Goal: Task Accomplishment & Management: Complete application form

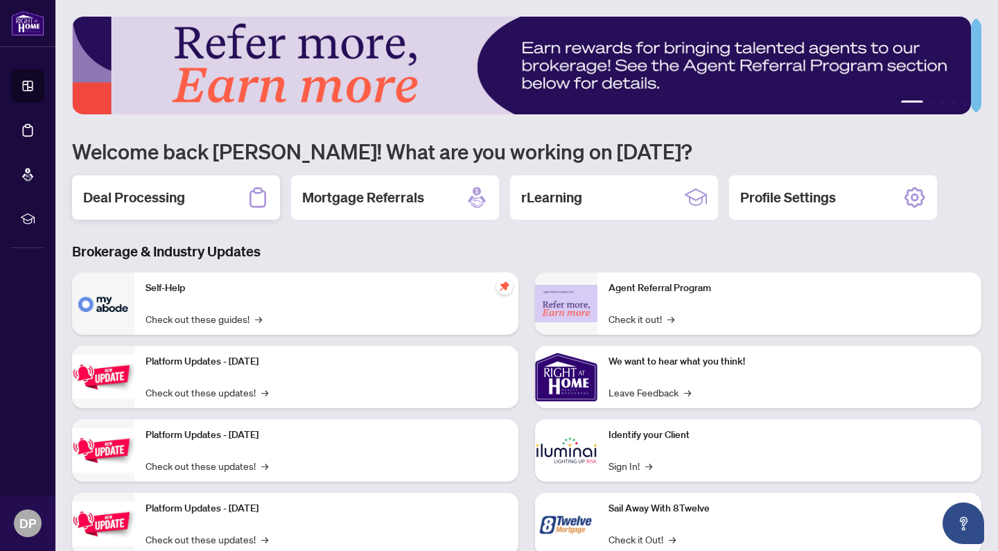
click at [151, 194] on h2 "Deal Processing" at bounding box center [134, 197] width 102 height 19
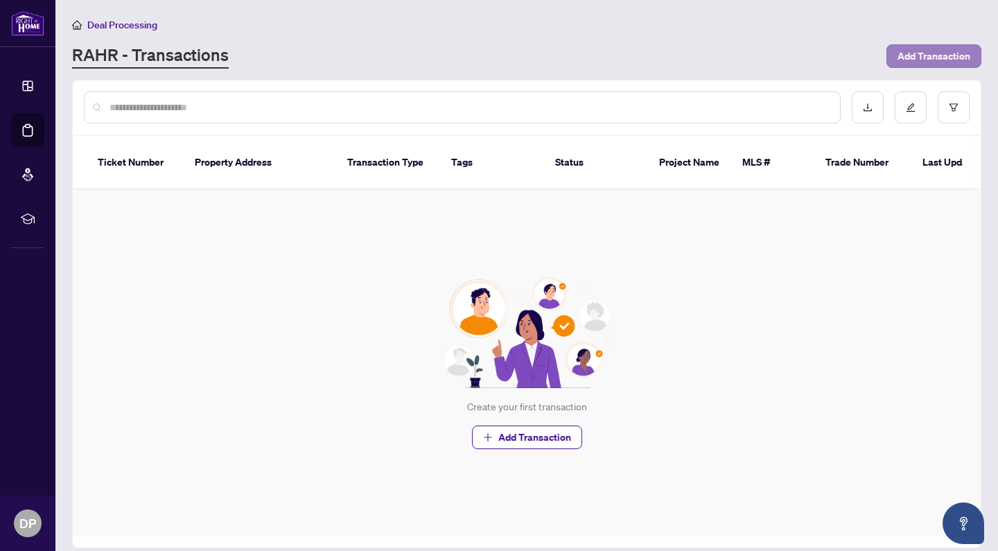
click at [923, 53] on span "Add Transaction" at bounding box center [933, 56] width 73 height 22
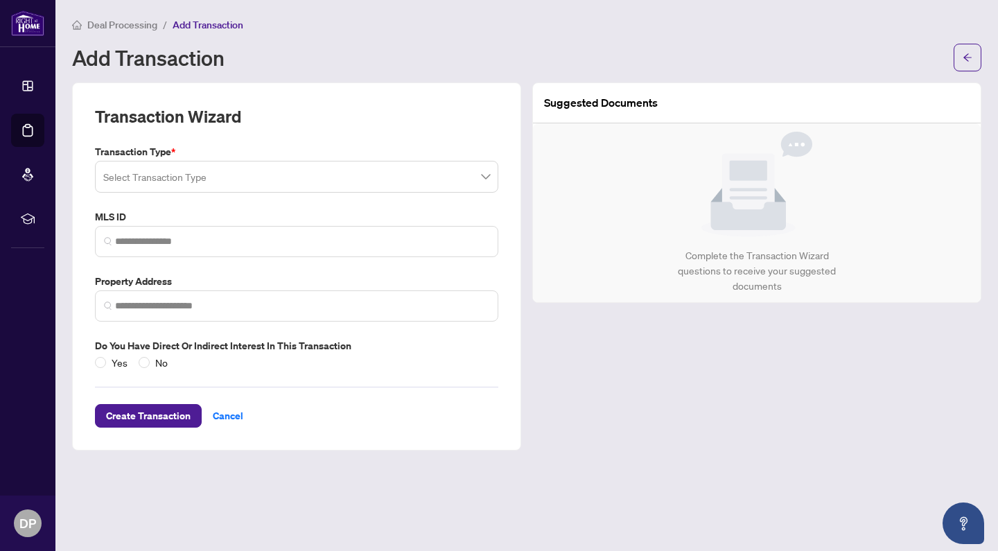
click at [240, 170] on input "search" at bounding box center [290, 179] width 374 height 30
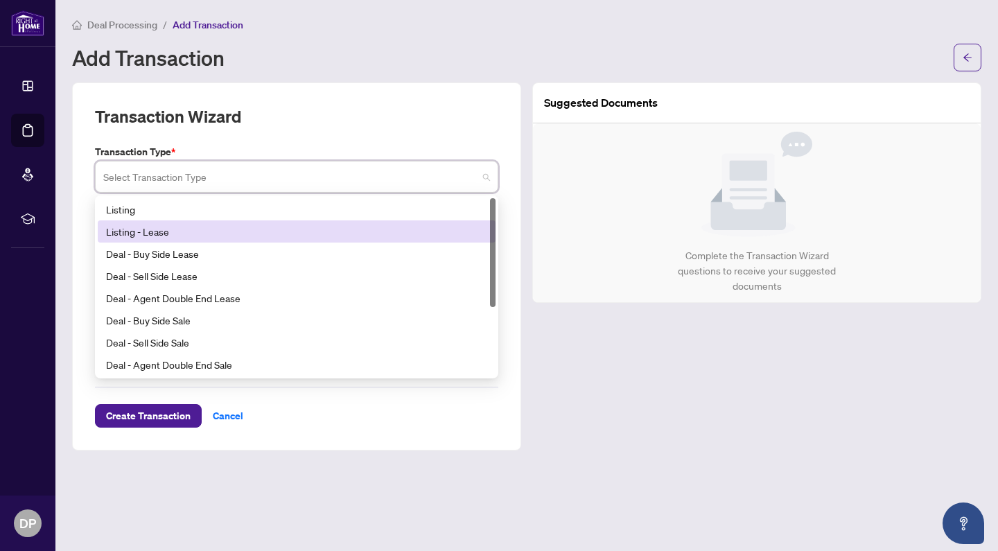
click at [152, 234] on div "Listing - Lease" at bounding box center [296, 231] width 381 height 15
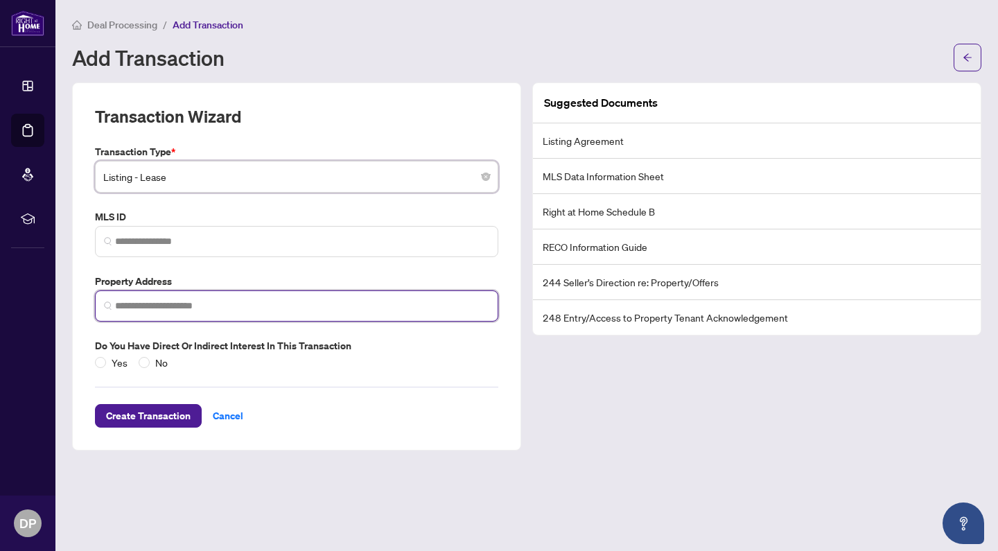
click at [379, 306] on input "search" at bounding box center [302, 306] width 374 height 15
click at [310, 227] on span at bounding box center [296, 241] width 403 height 31
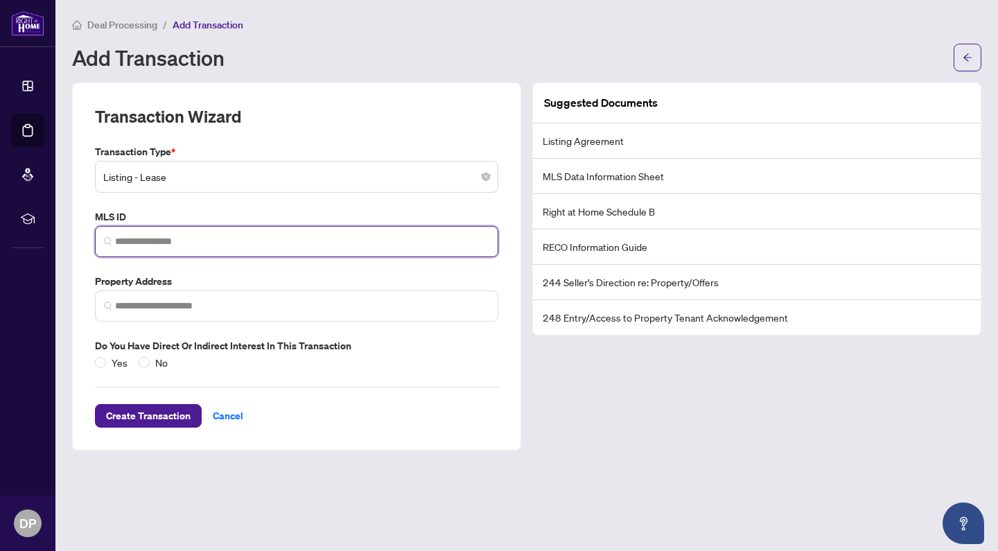
click at [240, 242] on input "search" at bounding box center [302, 241] width 374 height 15
paste input "*********"
type input "*********"
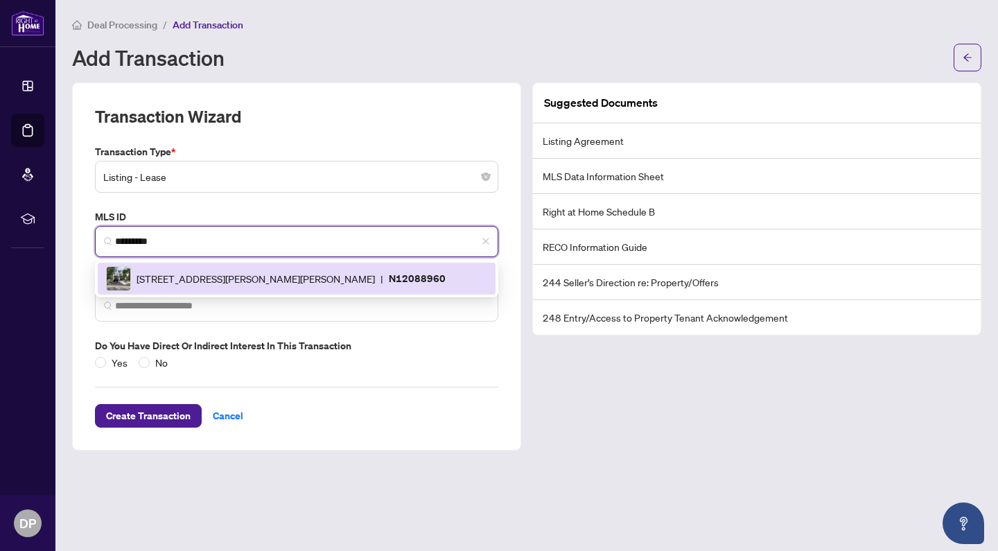
click at [120, 276] on img at bounding box center [119, 279] width 24 height 24
type input "**********"
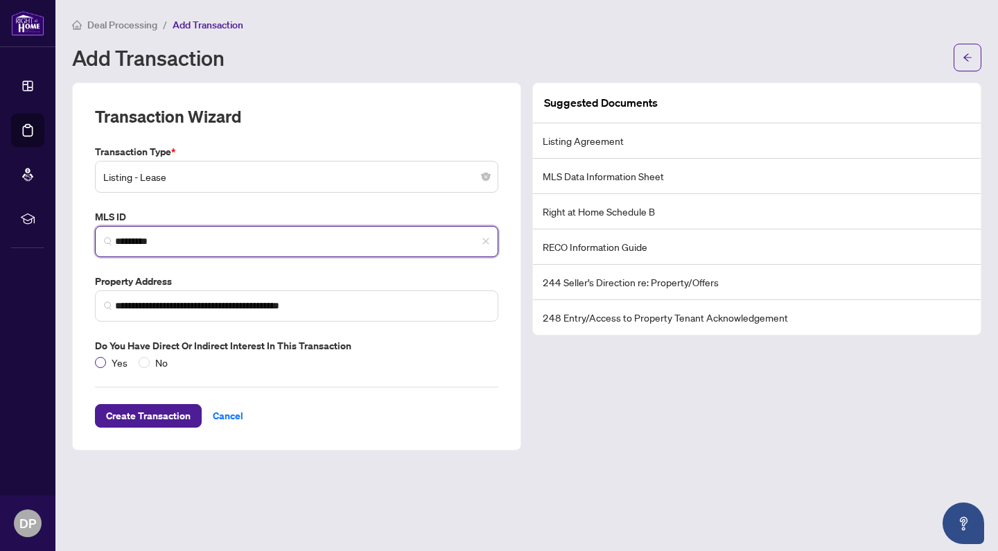
type input "*********"
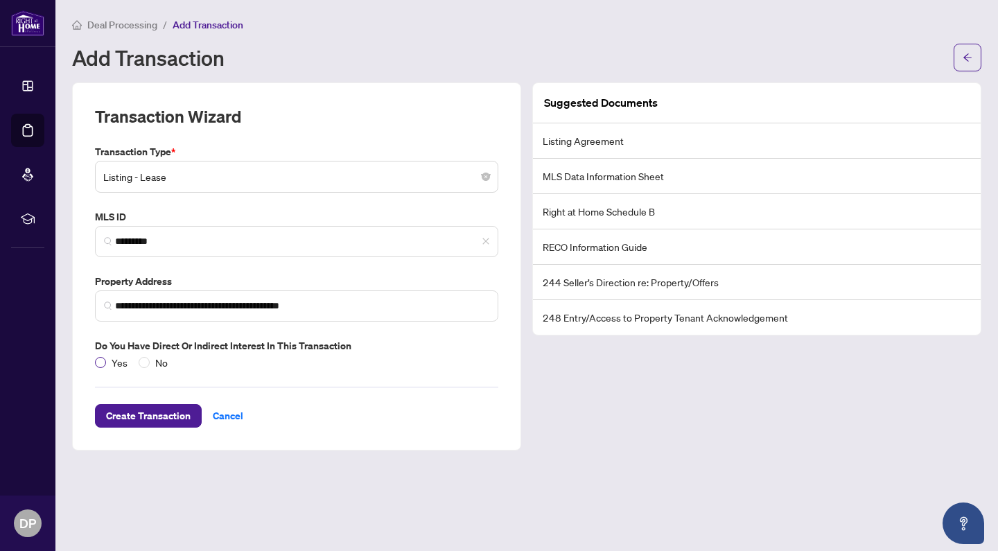
click at [105, 357] on span at bounding box center [100, 362] width 11 height 11
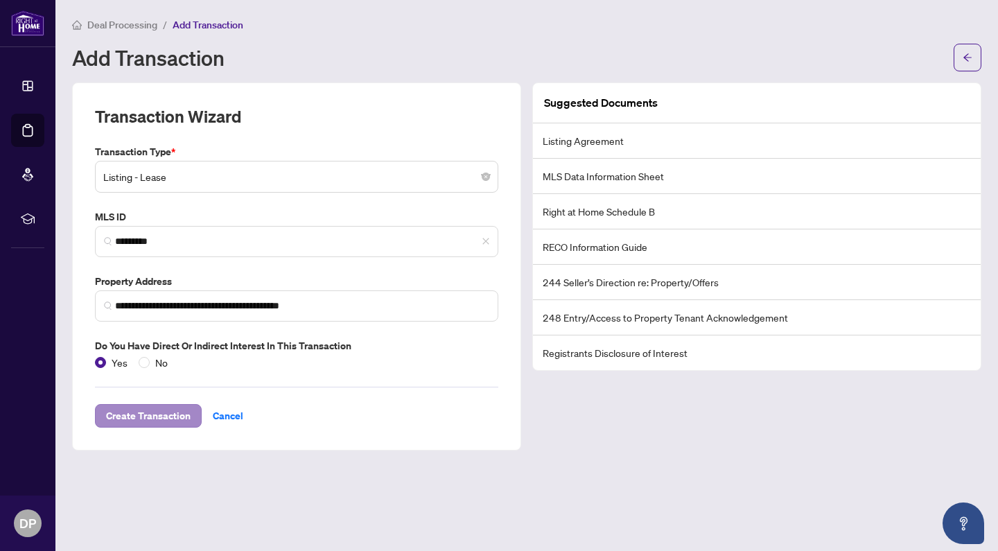
click at [121, 411] on span "Create Transaction" at bounding box center [148, 416] width 85 height 22
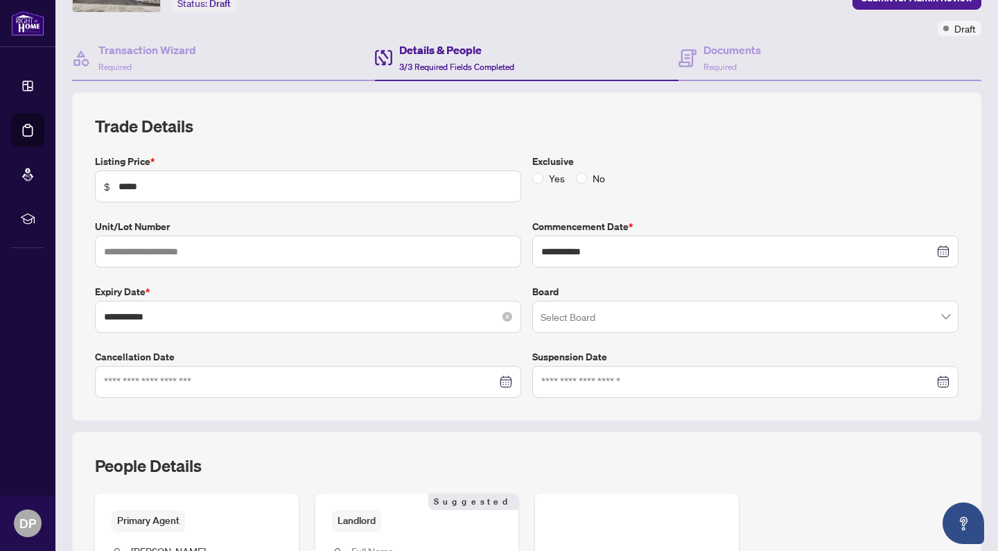
scroll to position [120, 0]
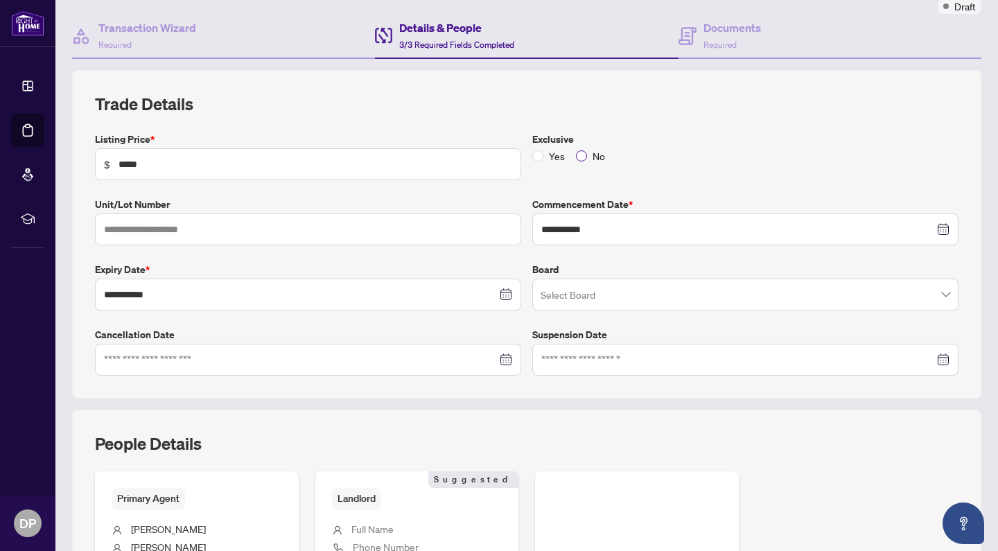
click at [579, 156] on span at bounding box center [581, 155] width 11 height 11
click at [234, 182] on div "**********" at bounding box center [526, 254] width 875 height 244
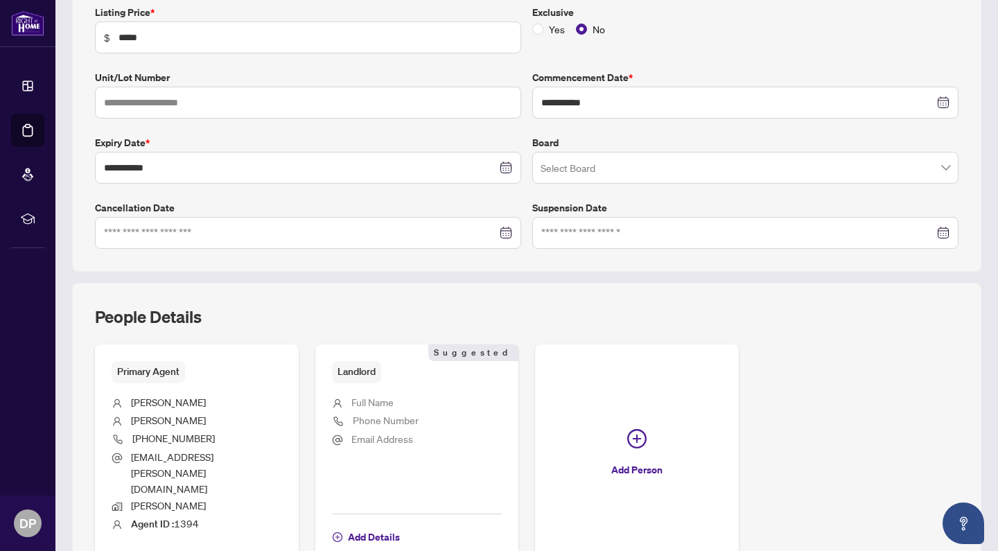
scroll to position [249, 0]
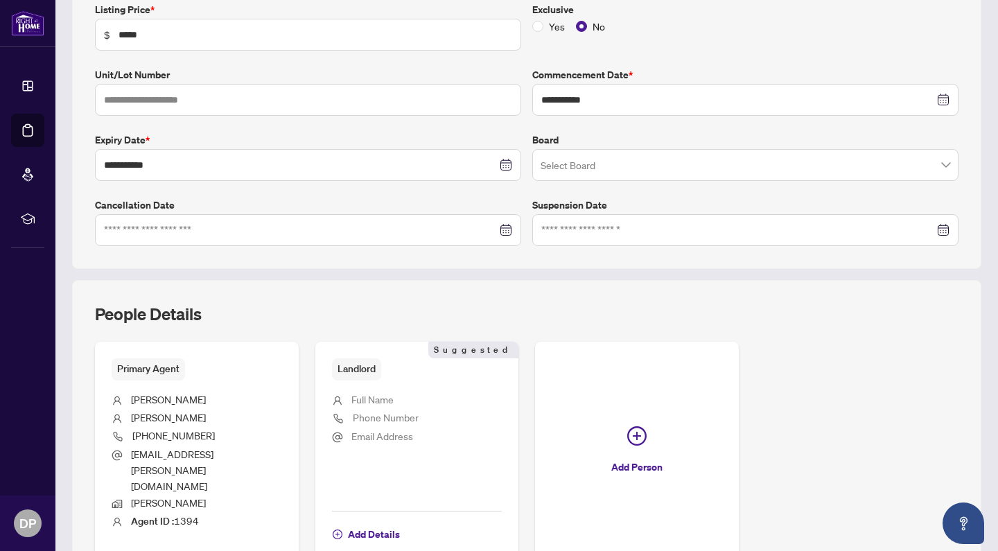
click at [651, 164] on input "search" at bounding box center [739, 167] width 397 height 30
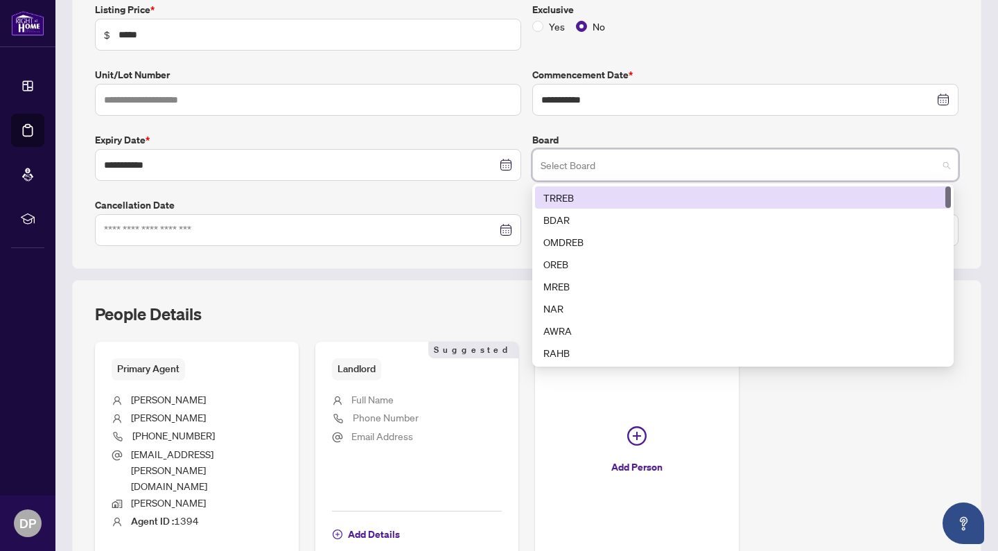
click at [563, 199] on div "TRREB" at bounding box center [742, 197] width 399 height 15
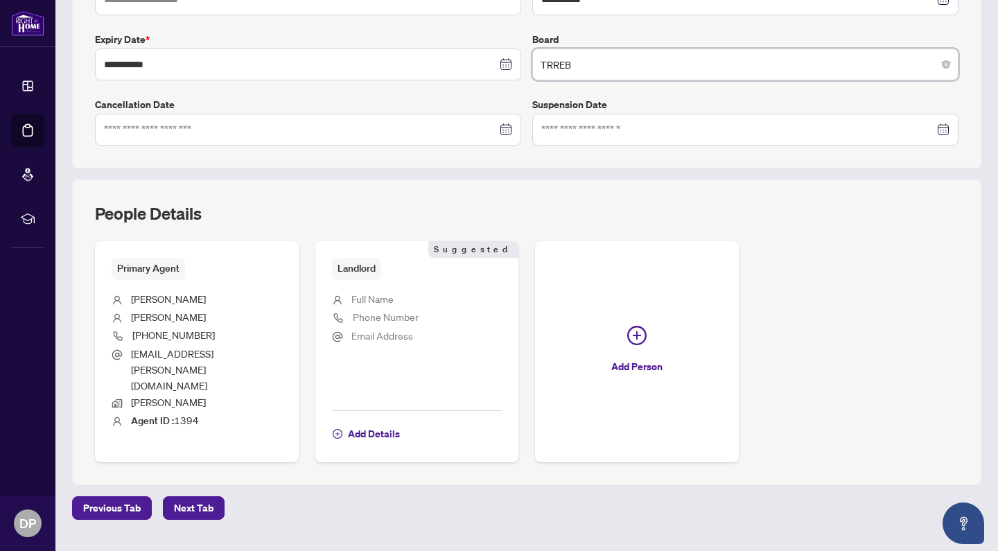
scroll to position [349, 0]
click at [358, 423] on span "Add Details" at bounding box center [374, 434] width 52 height 22
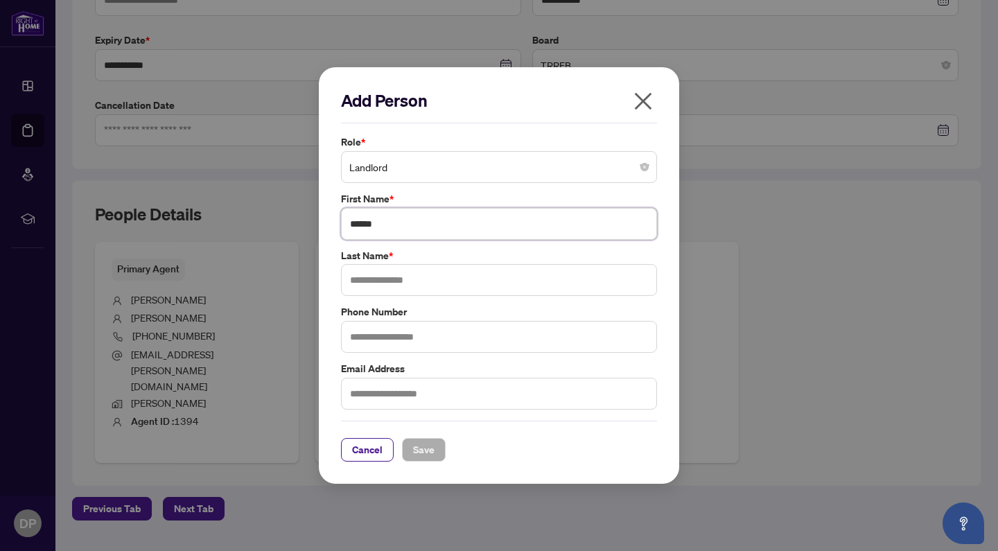
type input "******"
type input "*****"
type input "**********"
click at [416, 443] on span "Save" at bounding box center [423, 450] width 21 height 22
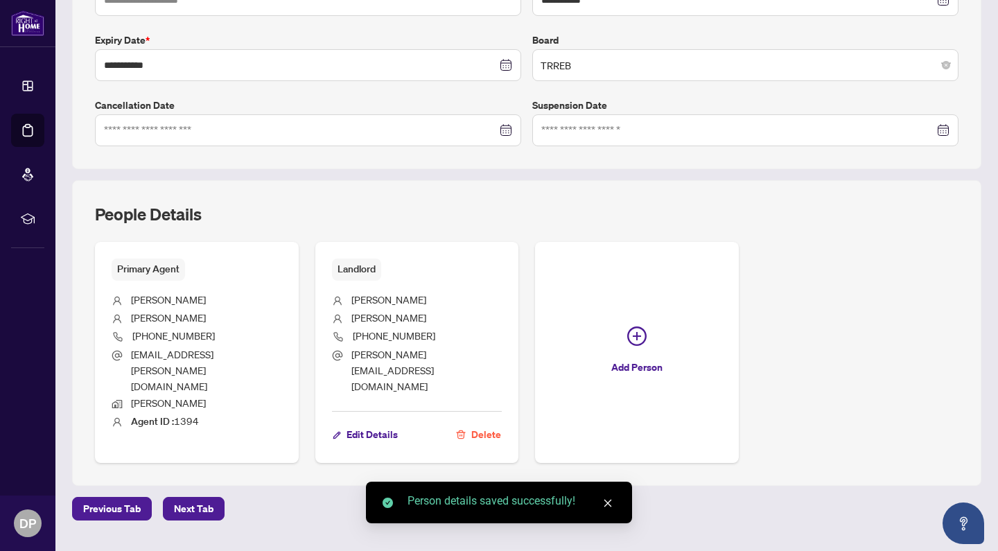
scroll to position [0, 0]
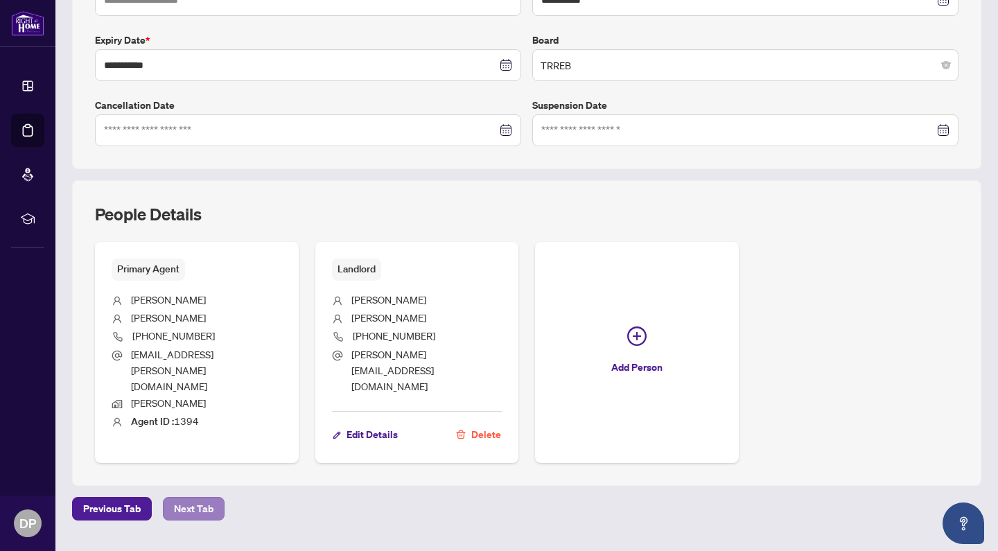
click at [192, 498] on span "Next Tab" at bounding box center [194, 509] width 40 height 22
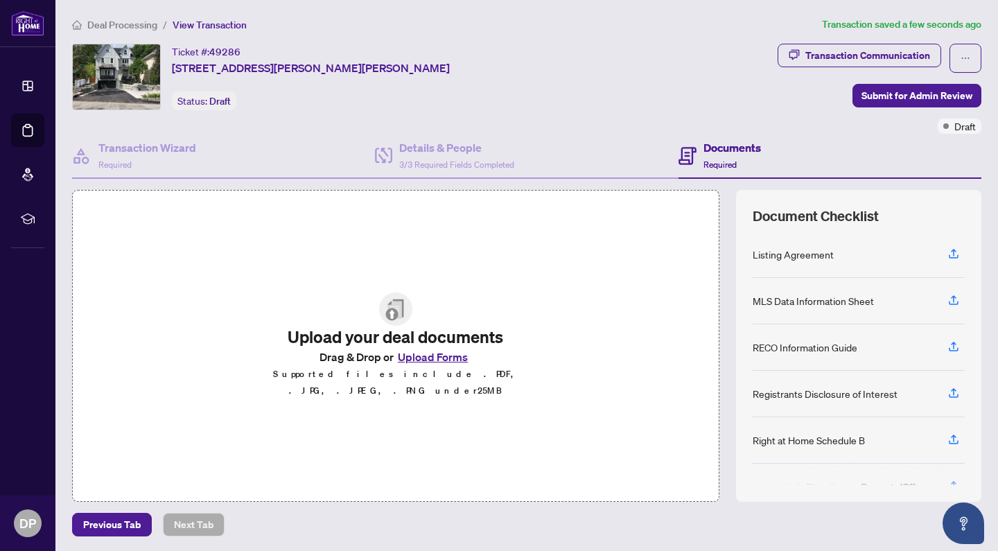
click at [441, 364] on button "Upload Forms" at bounding box center [433, 357] width 78 height 18
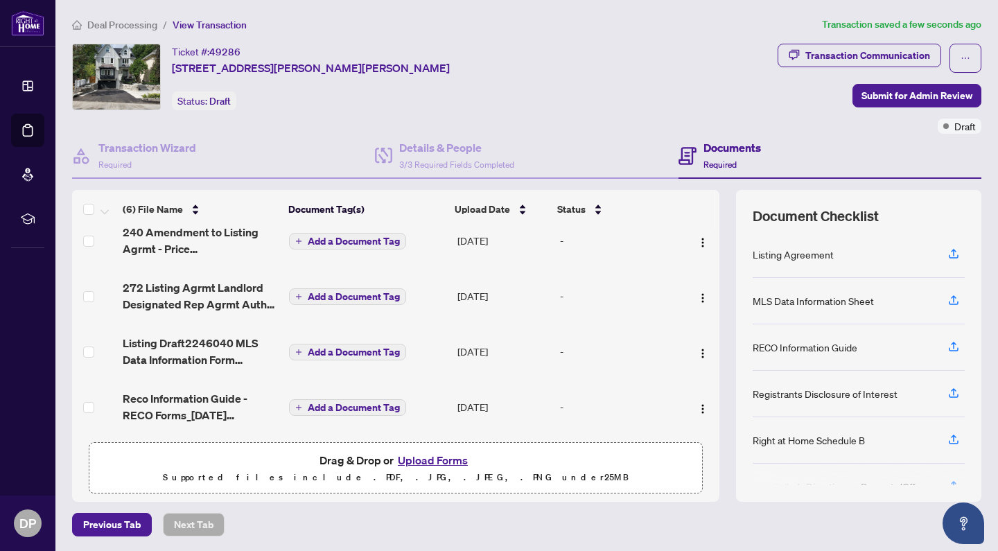
scroll to position [131, 0]
click at [947, 256] on icon "button" at bounding box center [953, 253] width 12 height 12
click at [697, 409] on img "button" at bounding box center [702, 408] width 11 height 11
click at [721, 199] on div "(6) File Name Document Tag(s) Upload Date Status 161 Registrants Disclosure of …" at bounding box center [526, 346] width 909 height 312
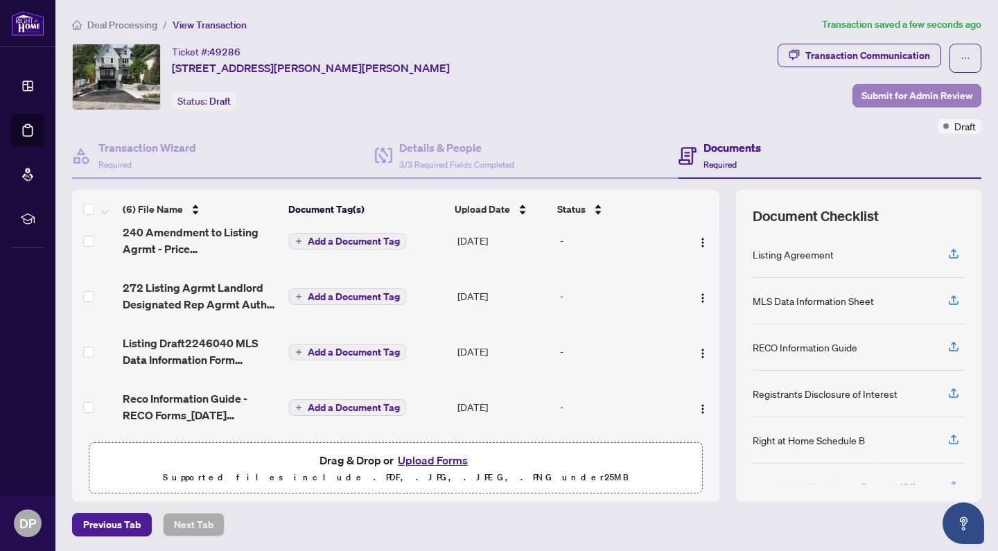
click at [934, 91] on span "Submit for Admin Review" at bounding box center [916, 96] width 111 height 22
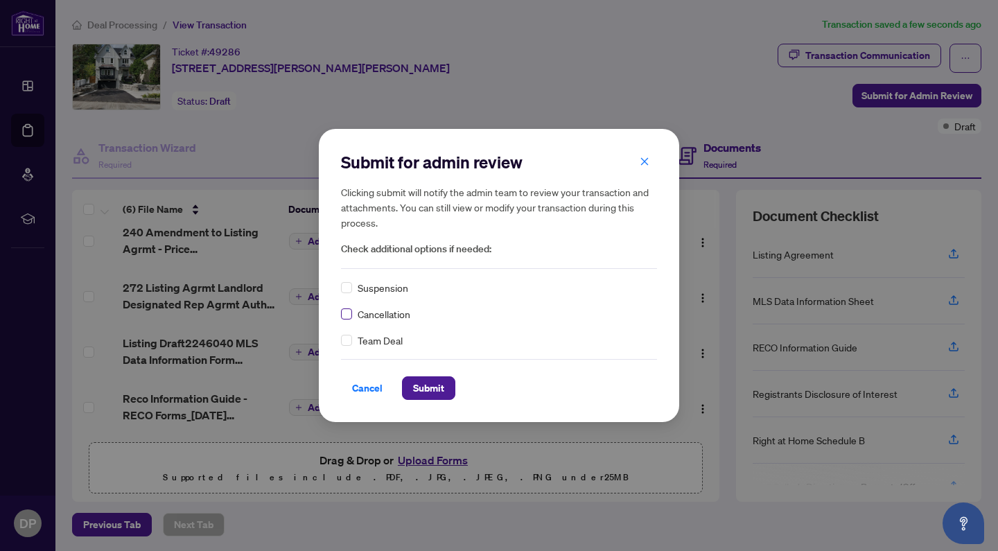
click at [350, 313] on span at bounding box center [346, 313] width 11 height 11
click at [436, 392] on span "Submit" at bounding box center [428, 388] width 31 height 22
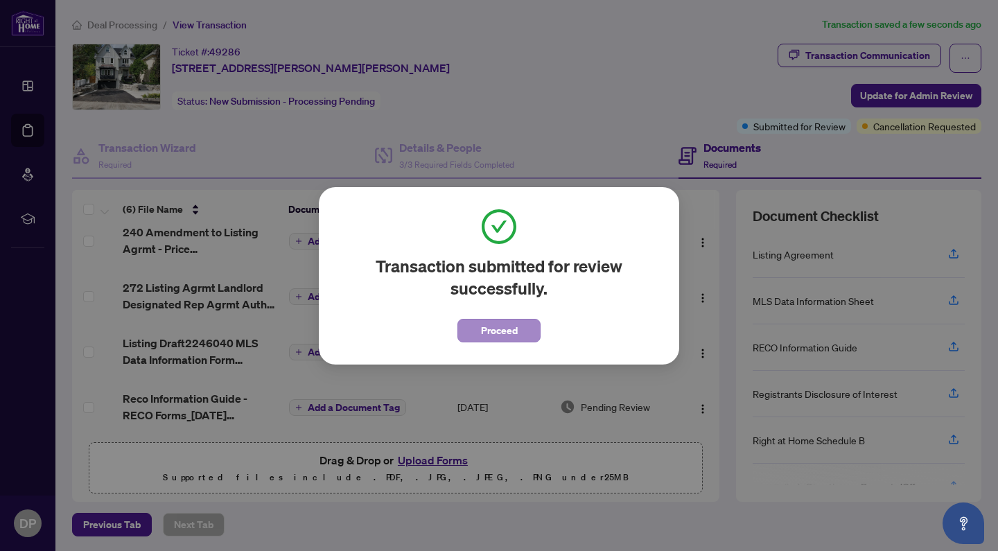
click at [512, 333] on span "Proceed" at bounding box center [499, 330] width 37 height 22
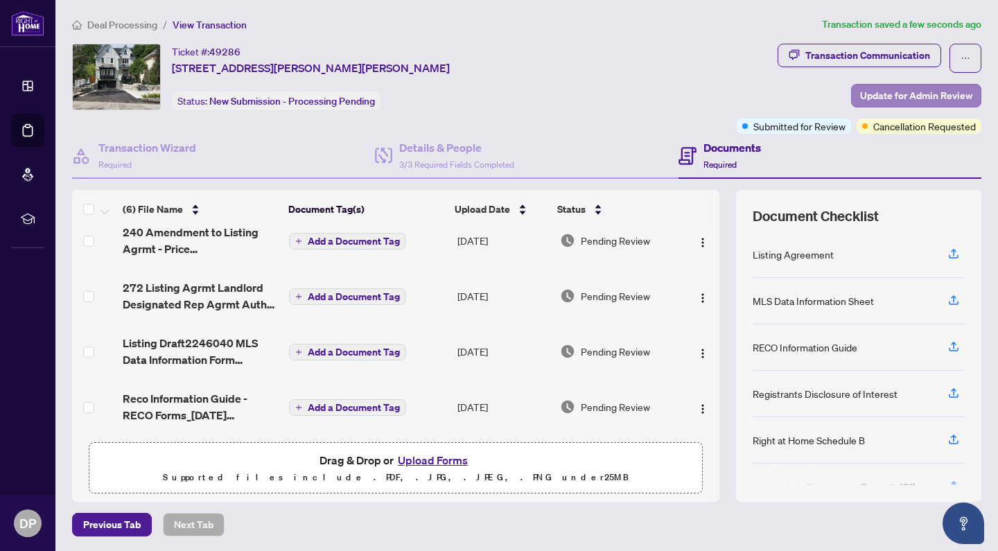
click at [958, 97] on span "Update for Admin Review" at bounding box center [916, 96] width 112 height 22
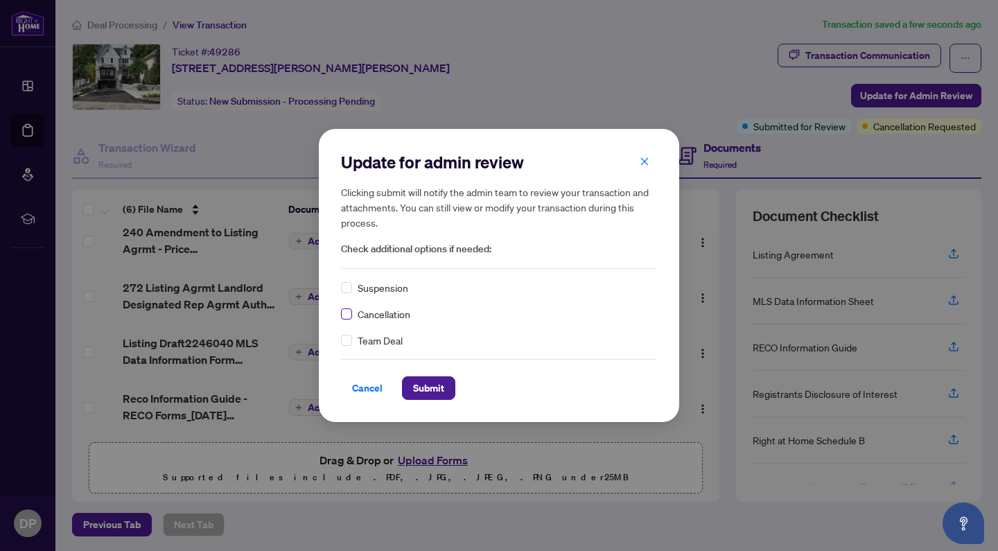
click at [344, 319] on span at bounding box center [346, 313] width 11 height 11
click at [439, 388] on span "Submit" at bounding box center [428, 388] width 31 height 22
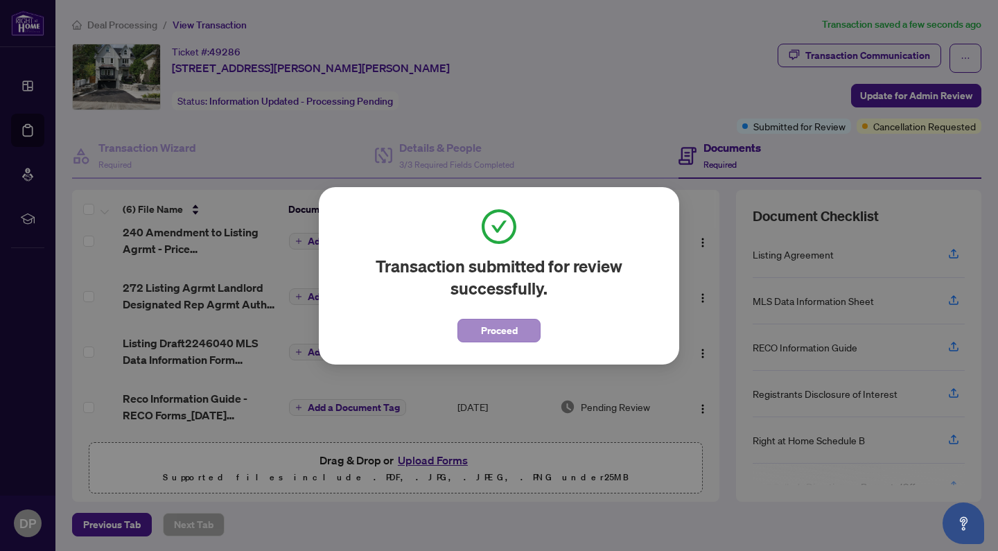
click at [502, 328] on span "Proceed" at bounding box center [499, 330] width 37 height 22
